Goal: Information Seeking & Learning: Check status

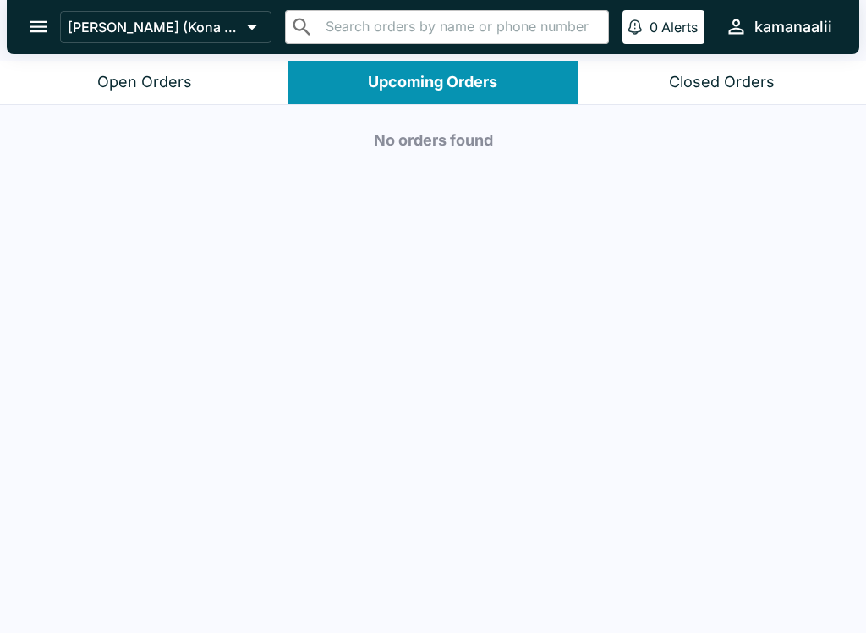
click at [249, 29] on icon at bounding box center [252, 27] width 24 height 24
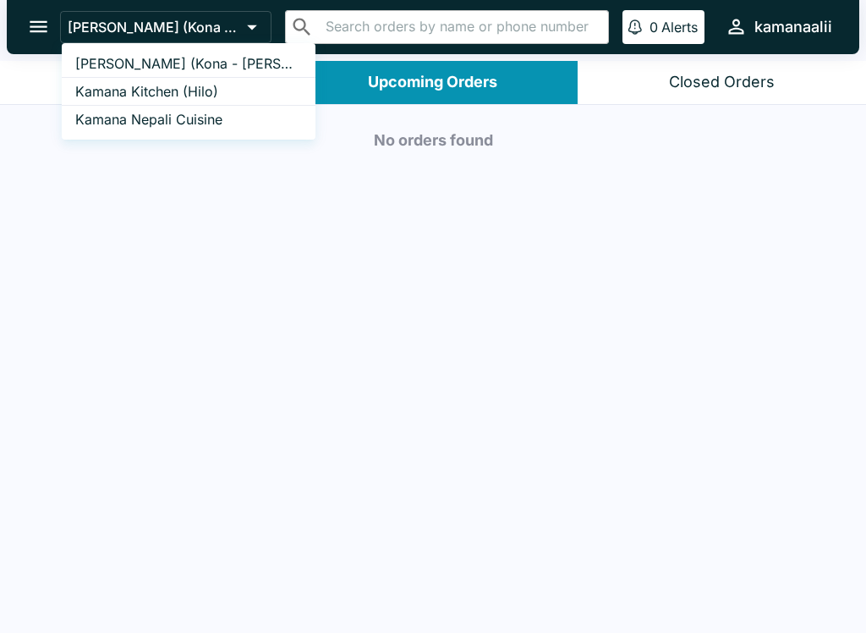
click at [222, 80] on link "Kamana Kitchen (Hilo)" at bounding box center [189, 92] width 254 height 28
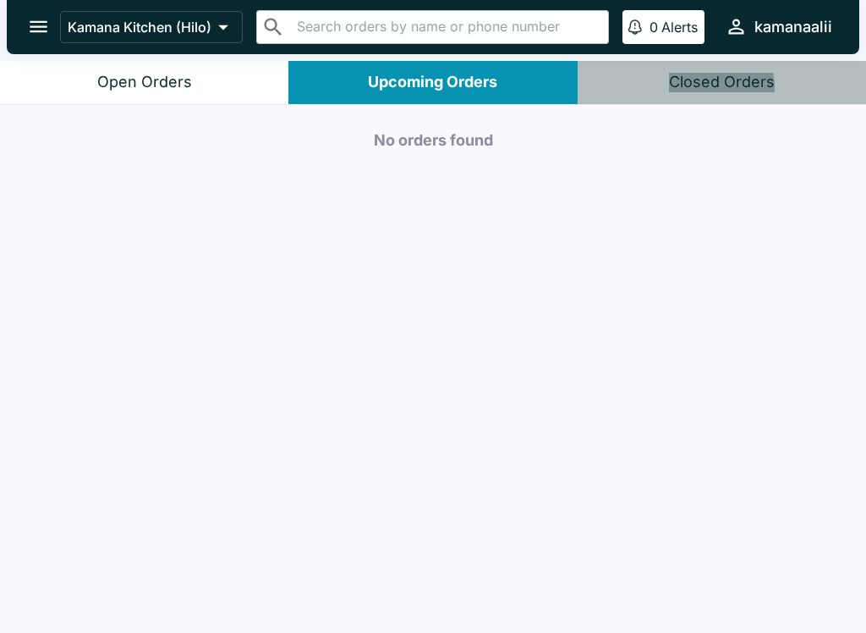
click at [720, 87] on div "Closed Orders" at bounding box center [722, 82] width 106 height 19
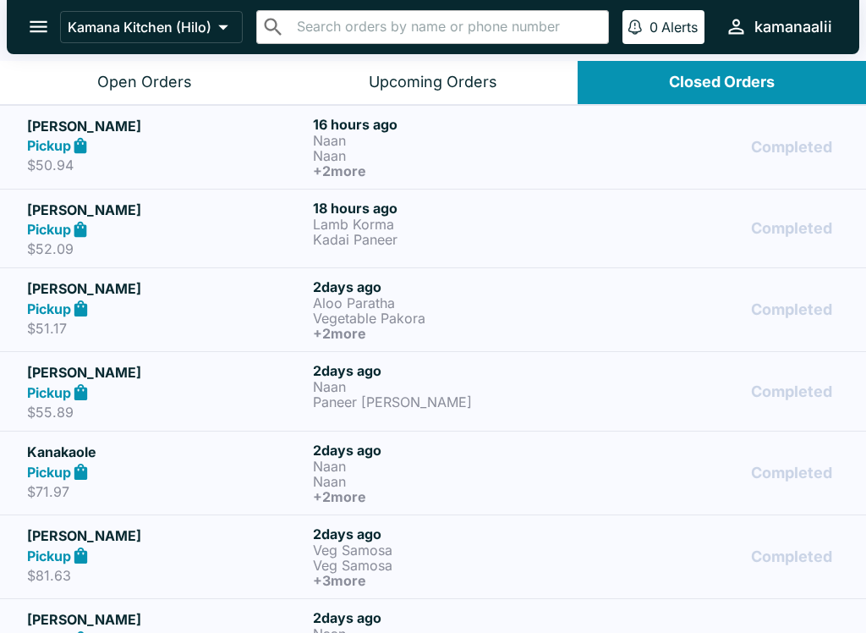
click at [25, 17] on button "open drawer" at bounding box center [38, 26] width 43 height 43
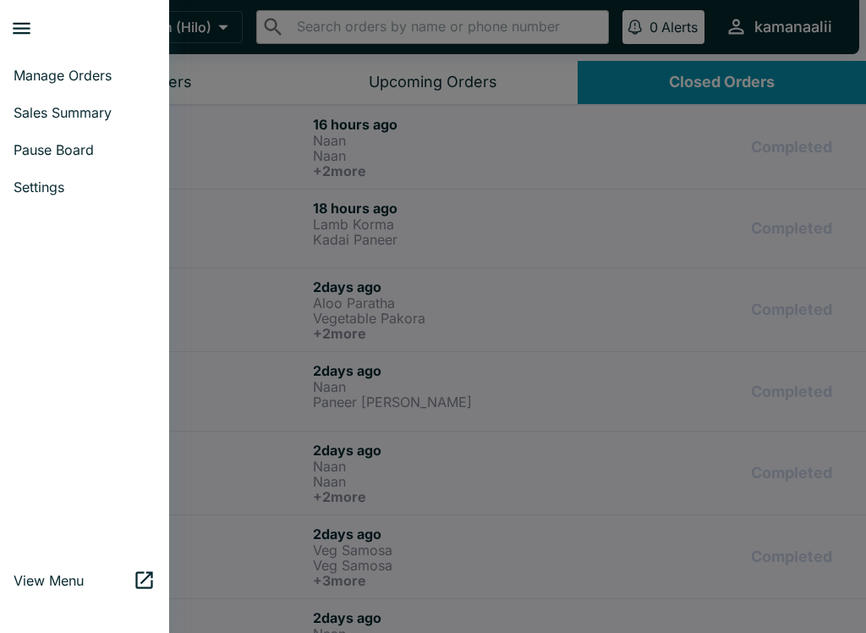
click at [117, 118] on span "Sales Summary" at bounding box center [85, 112] width 142 height 17
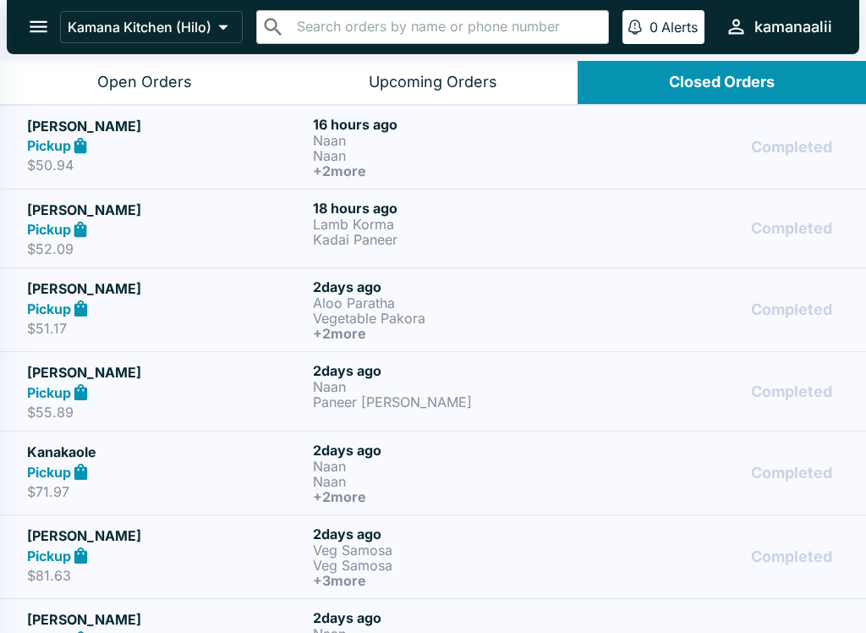
select select "03:00"
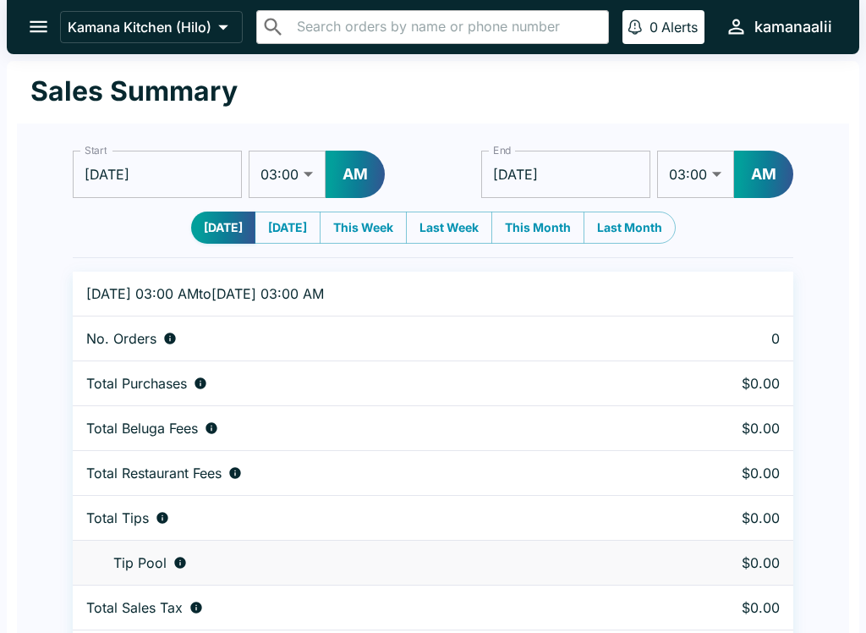
click at [411, 337] on div "No. Orders" at bounding box center [362, 338] width 552 height 17
click at [542, 222] on button "This Month" at bounding box center [537, 227] width 93 height 32
type input "[DATE]"
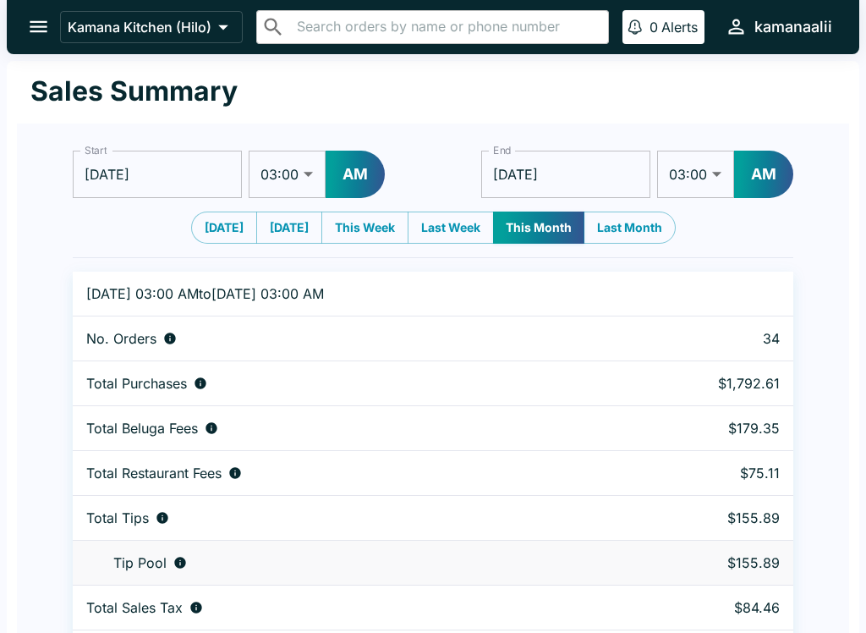
click at [198, 14] on button "Kamana Kitchen (Hilo)" at bounding box center [151, 27] width 183 height 32
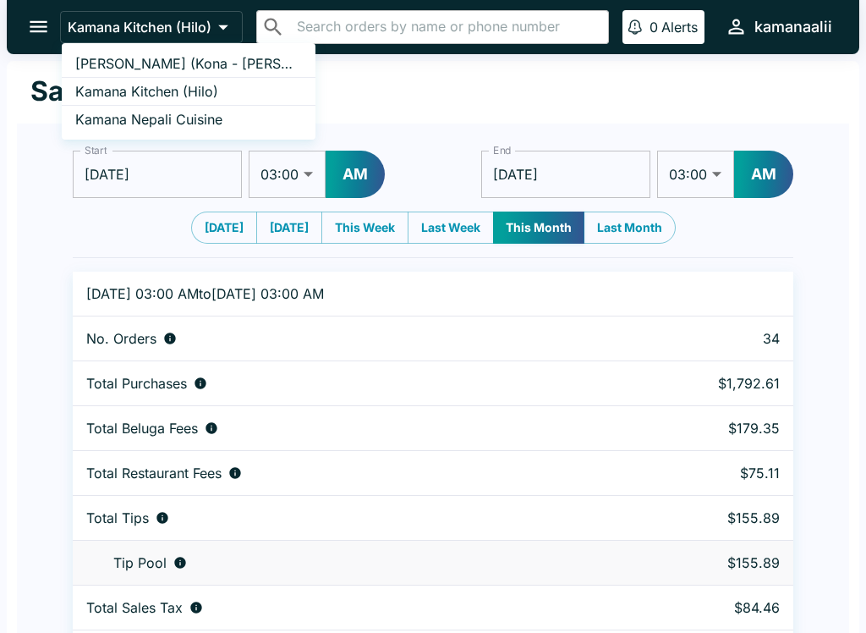
click at [249, 46] on ul "Kamana Kitchen (Kona - [PERSON_NAME] Drive) Kamana Kitchen (Hilo) Kamana Nepali…" at bounding box center [189, 91] width 254 height 96
click at [536, 219] on div at bounding box center [433, 316] width 866 height 633
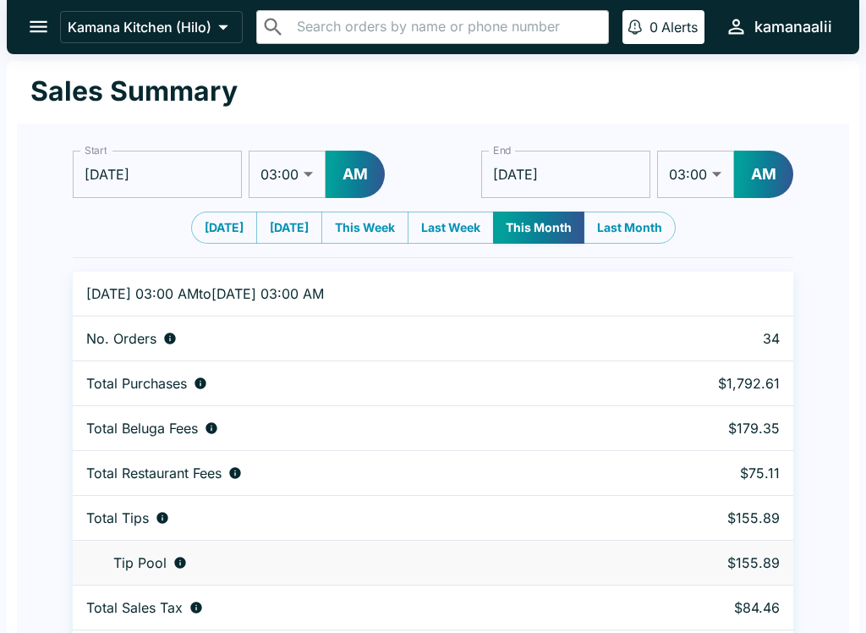
scroll to position [52, 0]
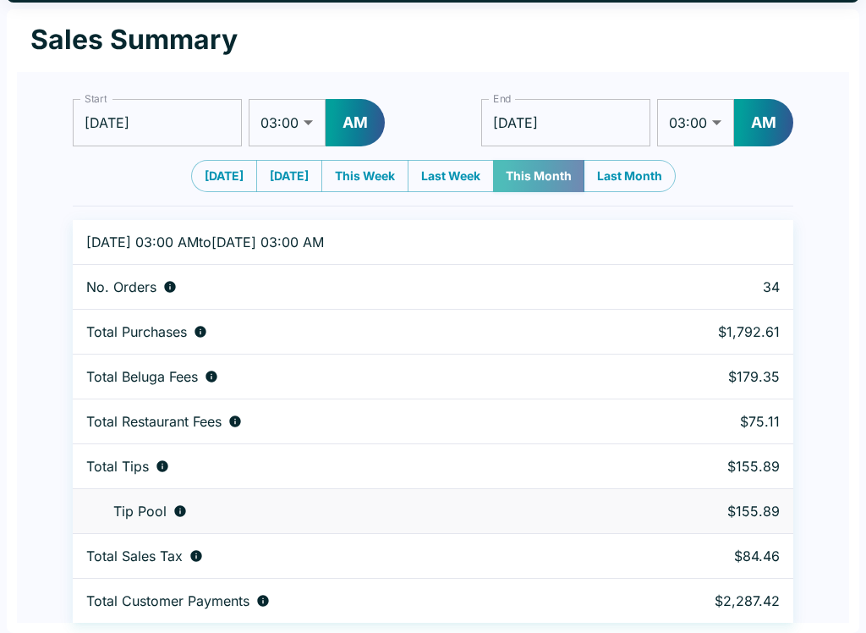
click at [552, 167] on button "This Month" at bounding box center [538, 176] width 91 height 32
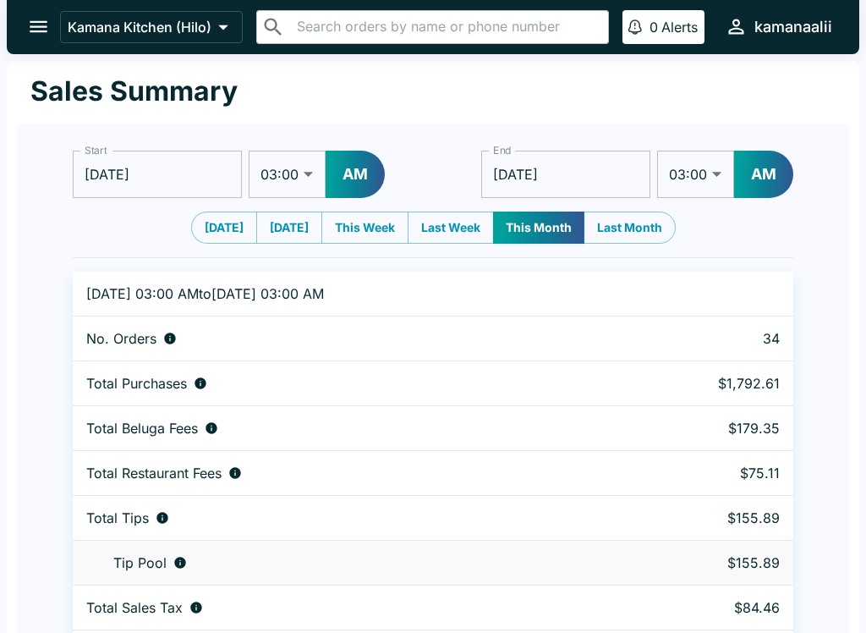
click at [201, 15] on button "Kamana Kitchen (Hilo)" at bounding box center [151, 27] width 183 height 32
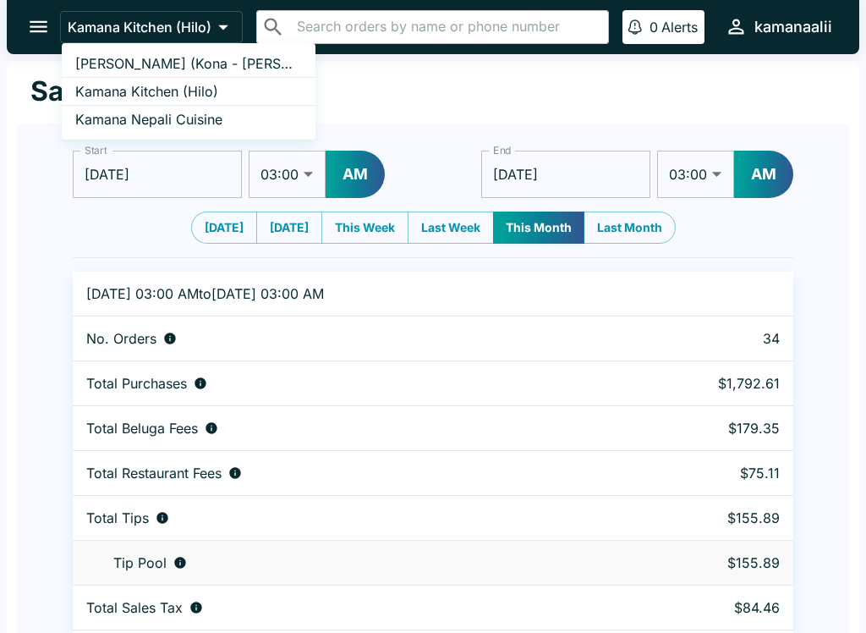
click at [236, 53] on link "[PERSON_NAME] (Kona - [PERSON_NAME] Drive)" at bounding box center [189, 64] width 254 height 28
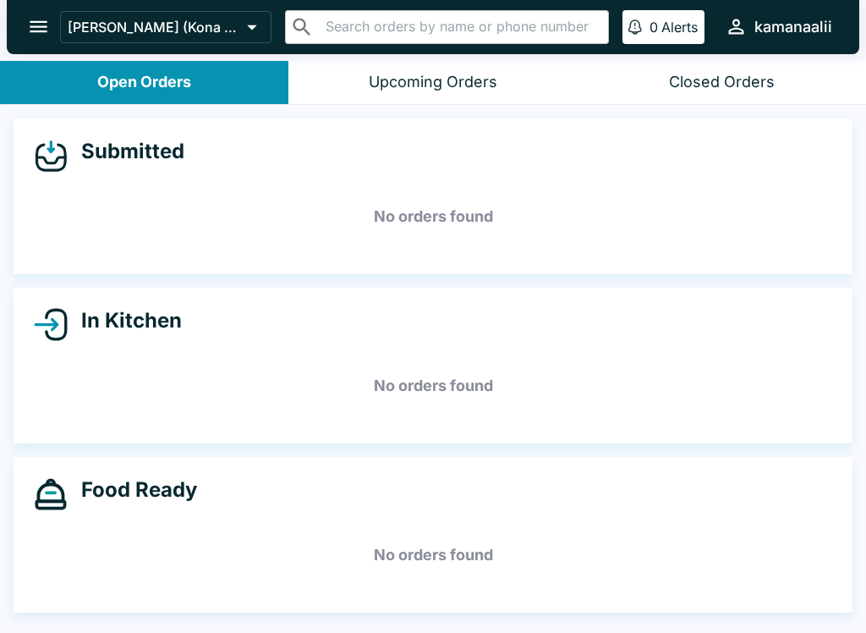
click at [23, 18] on button "open drawer" at bounding box center [38, 26] width 43 height 43
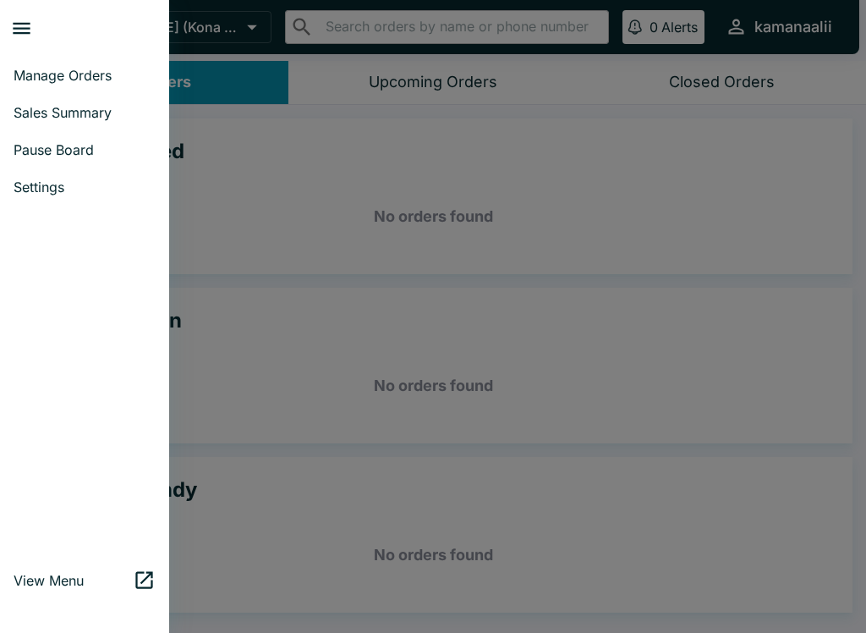
click at [110, 105] on span "Sales Summary" at bounding box center [85, 112] width 142 height 17
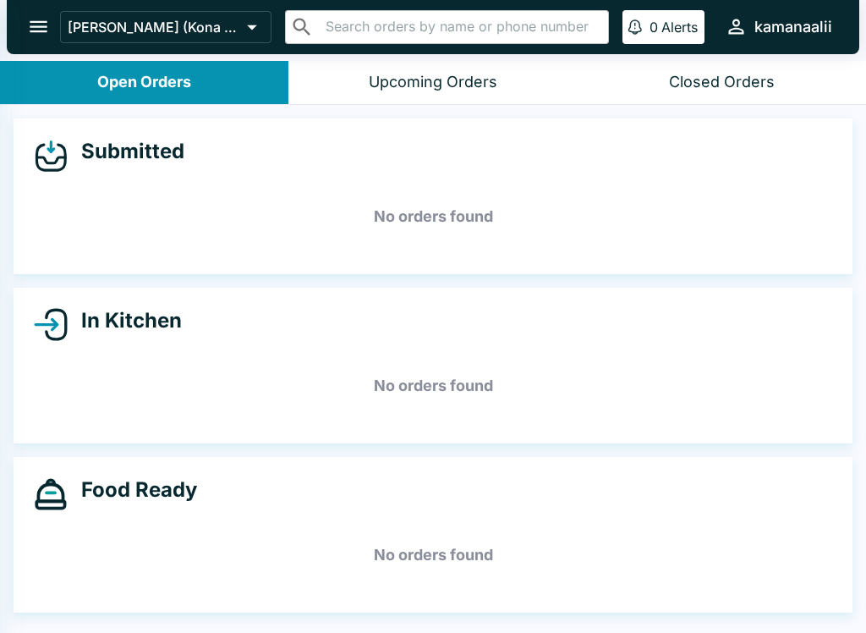
select select "03:00"
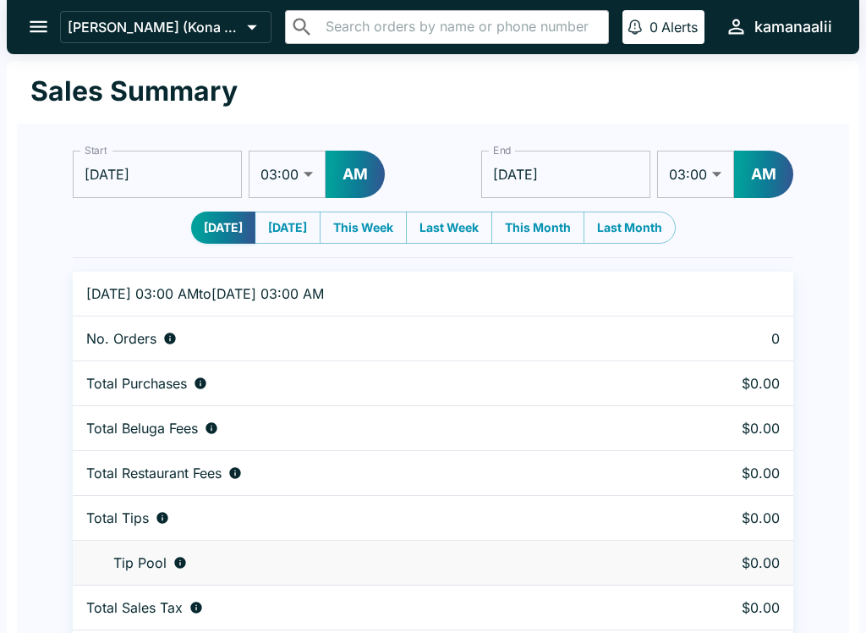
click at [642, 222] on button "Last Month" at bounding box center [630, 227] width 92 height 32
type input "[DATE]"
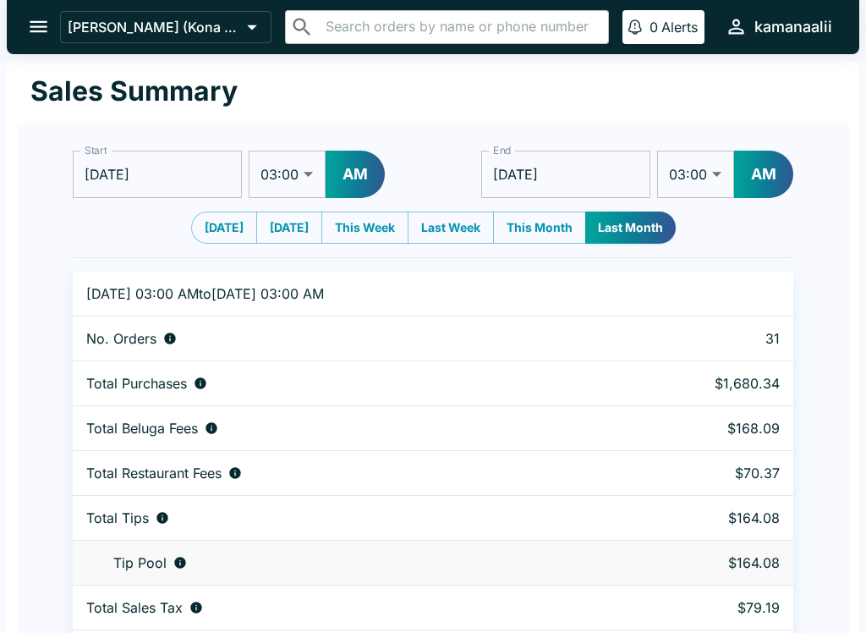
click at [215, 16] on button "[PERSON_NAME] (Kona - [PERSON_NAME] Drive)" at bounding box center [165, 27] width 211 height 32
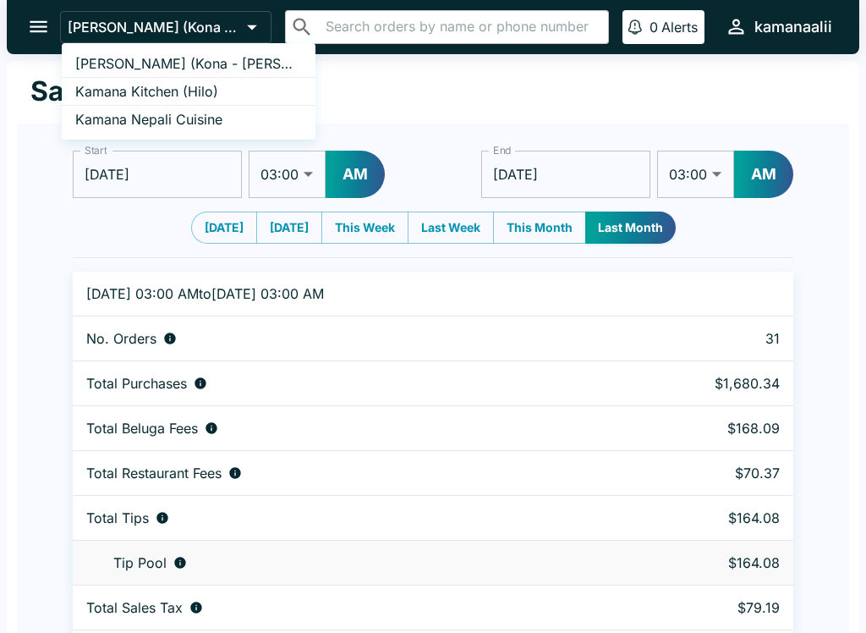
click at [216, 80] on link "Kamana Kitchen (Hilo)" at bounding box center [189, 92] width 254 height 28
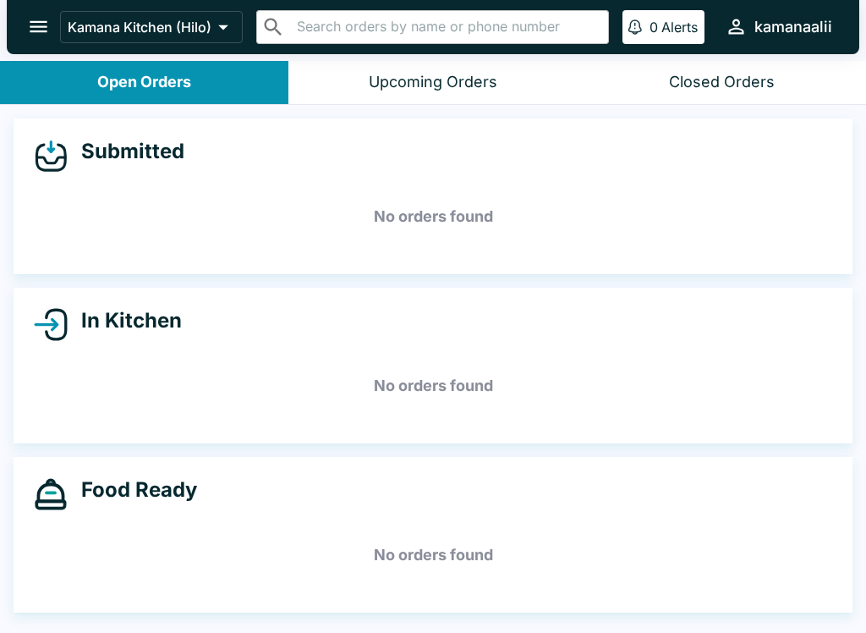
click at [43, 20] on icon "open drawer" at bounding box center [38, 26] width 23 height 23
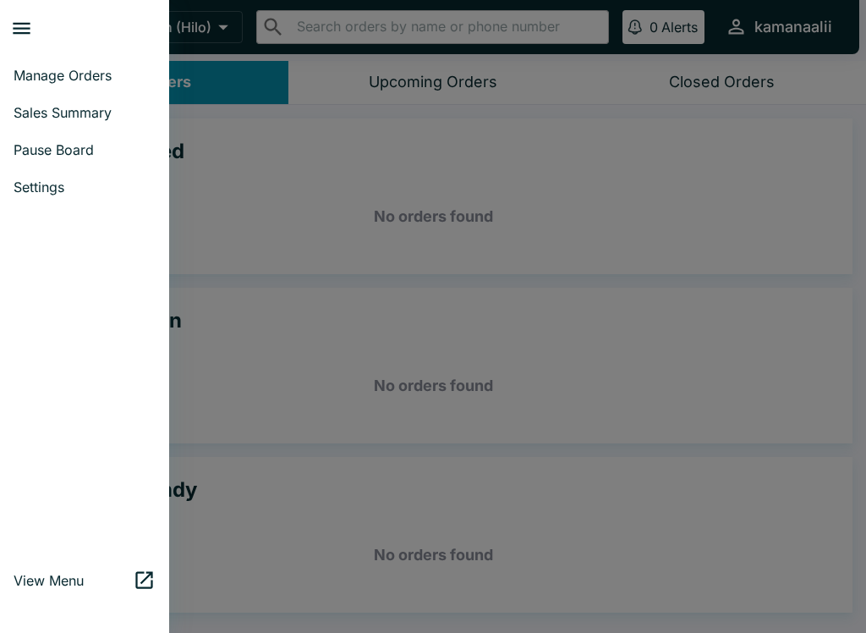
click at [336, 206] on div at bounding box center [433, 316] width 866 height 633
